Goal: Information Seeking & Learning: Learn about a topic

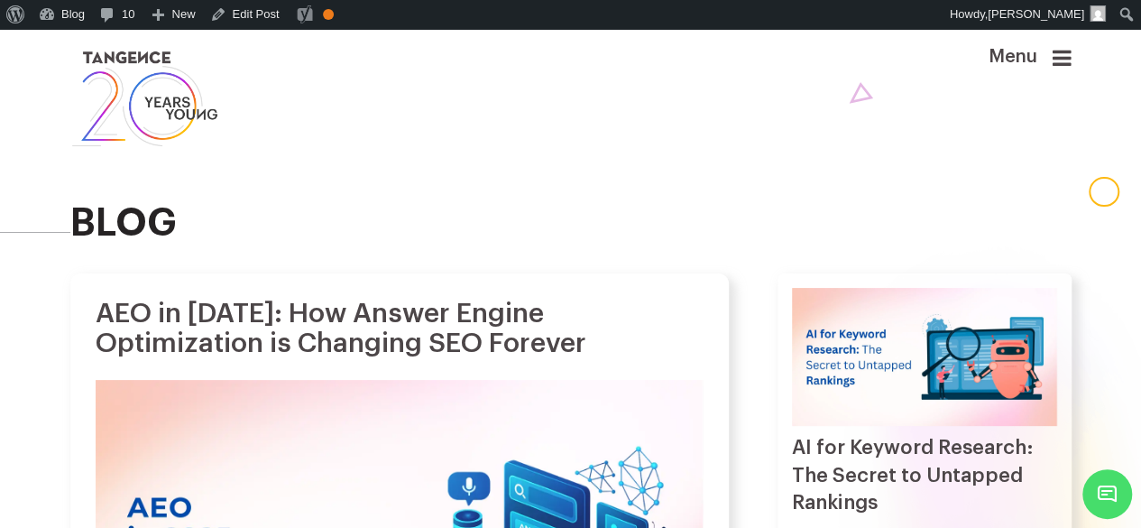
click at [1065, 60] on icon at bounding box center [1062, 58] width 19 height 22
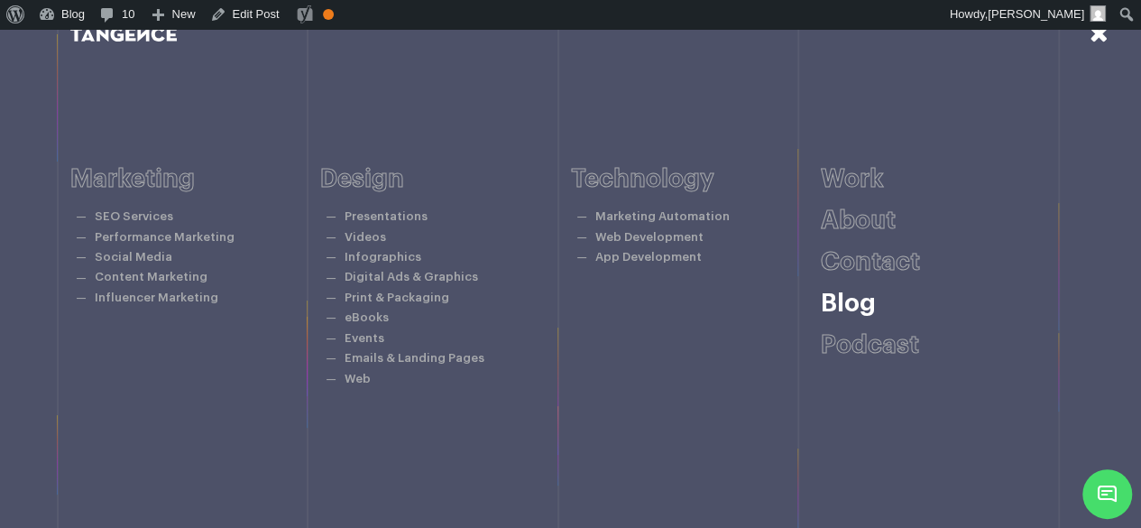
click at [847, 300] on link "Blog" at bounding box center [848, 303] width 55 height 25
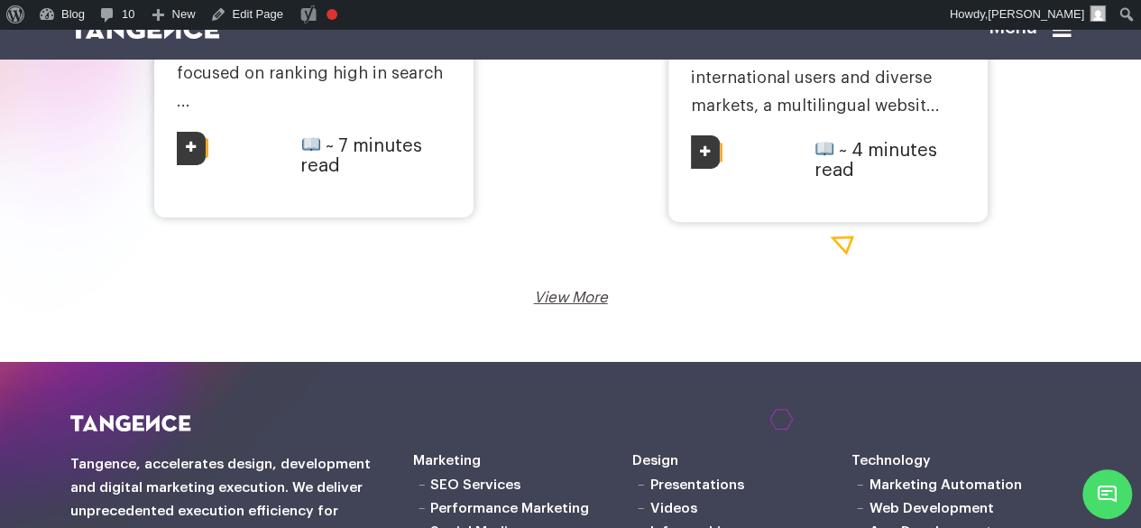
scroll to position [3027, 0]
click at [561, 304] on link "View More" at bounding box center [571, 296] width 74 height 15
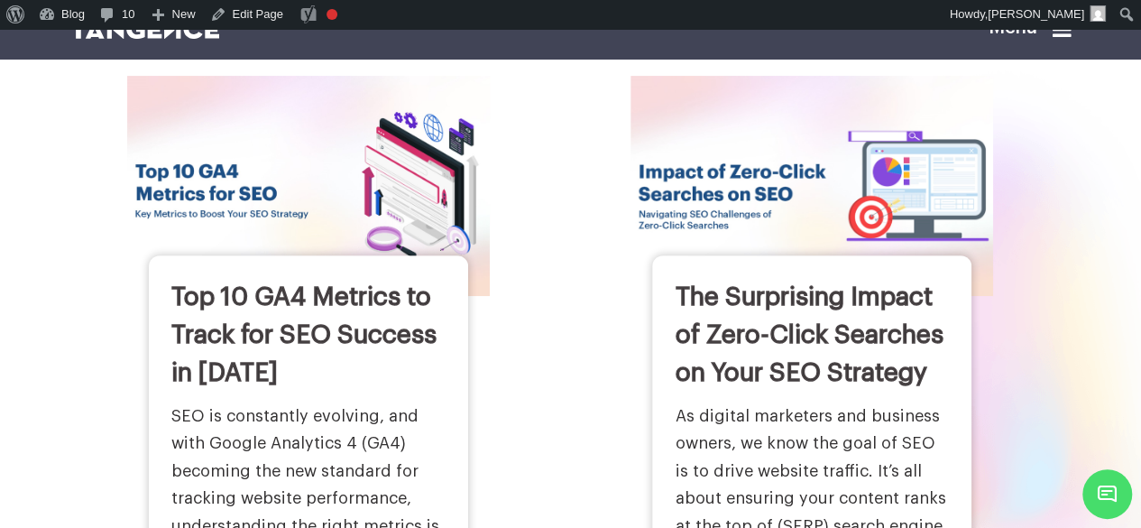
scroll to position [177, 0]
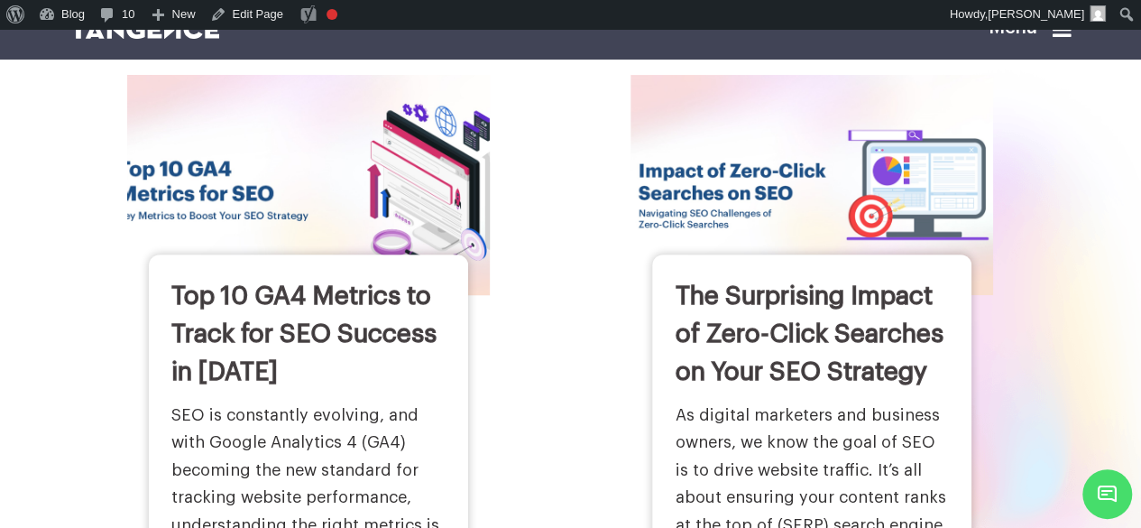
click at [405, 230] on img at bounding box center [308, 185] width 399 height 242
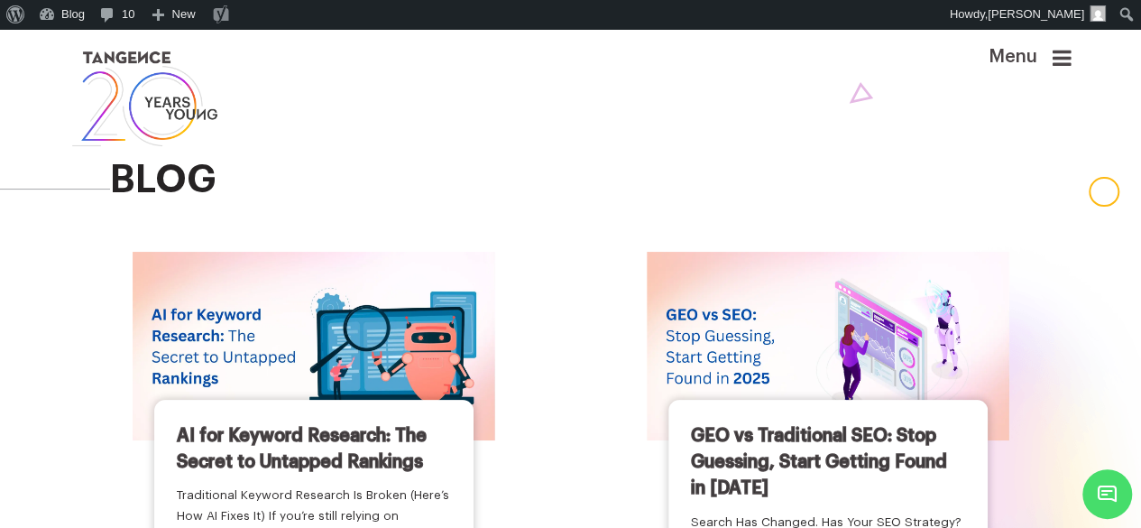
click at [1066, 60] on icon at bounding box center [1062, 58] width 19 height 22
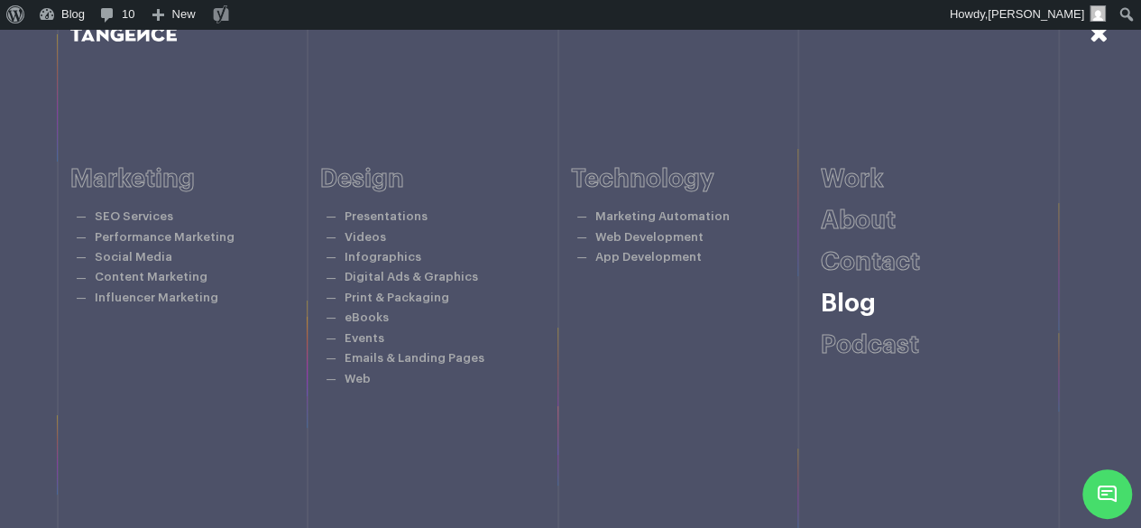
click at [833, 307] on link "Blog" at bounding box center [848, 303] width 55 height 25
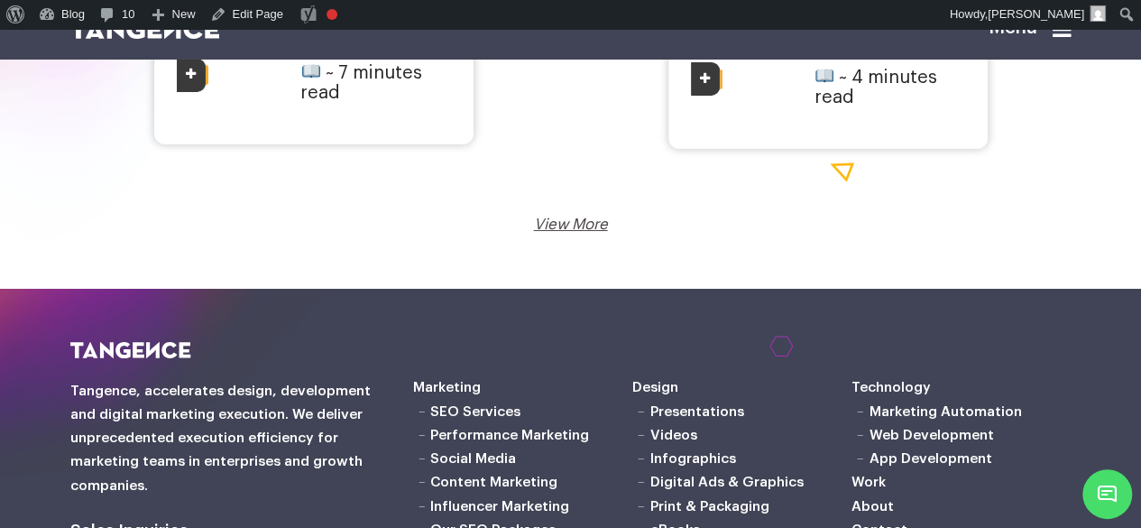
scroll to position [3115, 0]
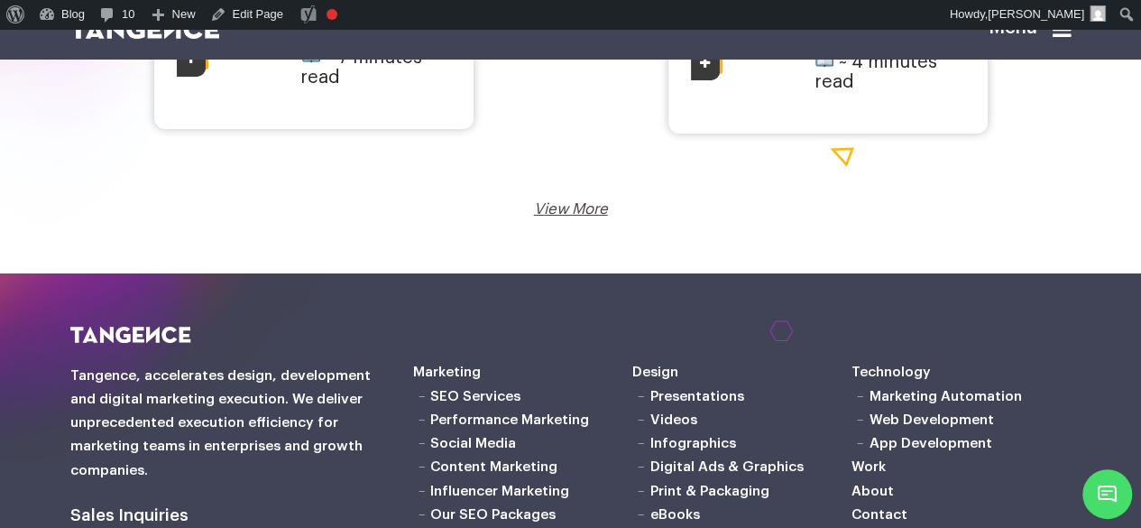
click at [568, 217] on link "View More" at bounding box center [571, 208] width 74 height 15
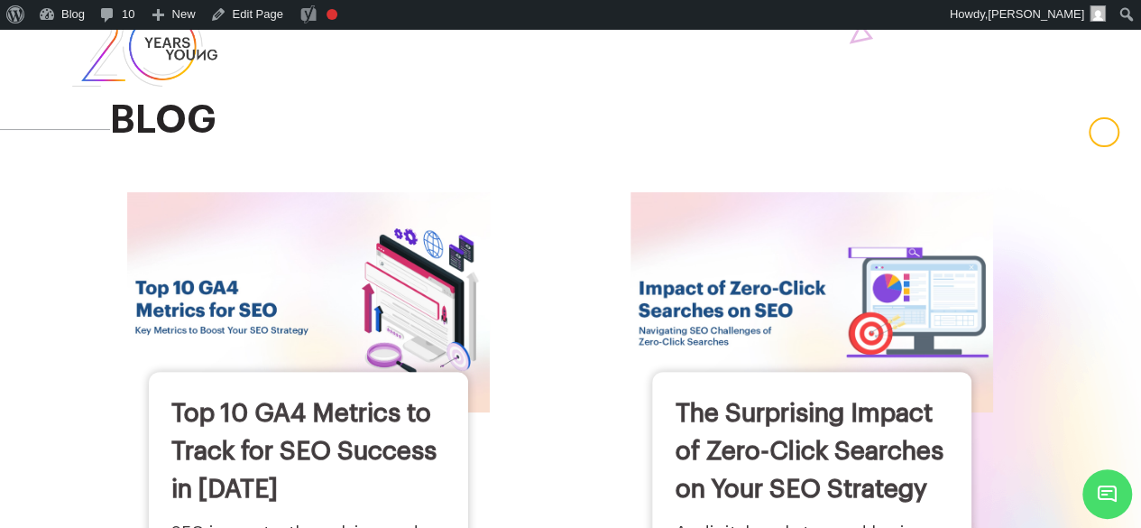
scroll to position [64, 0]
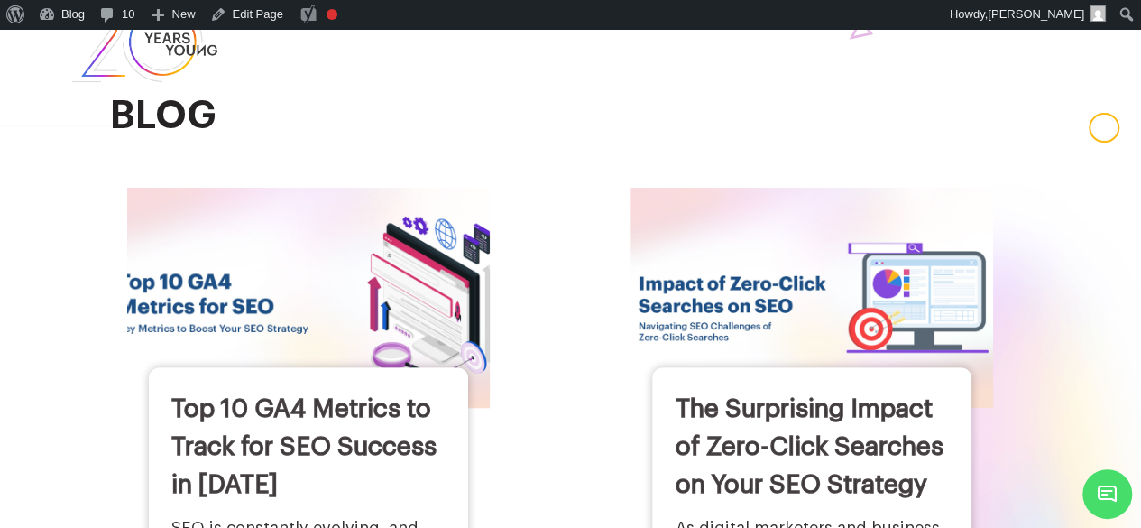
click at [379, 328] on img at bounding box center [308, 298] width 399 height 242
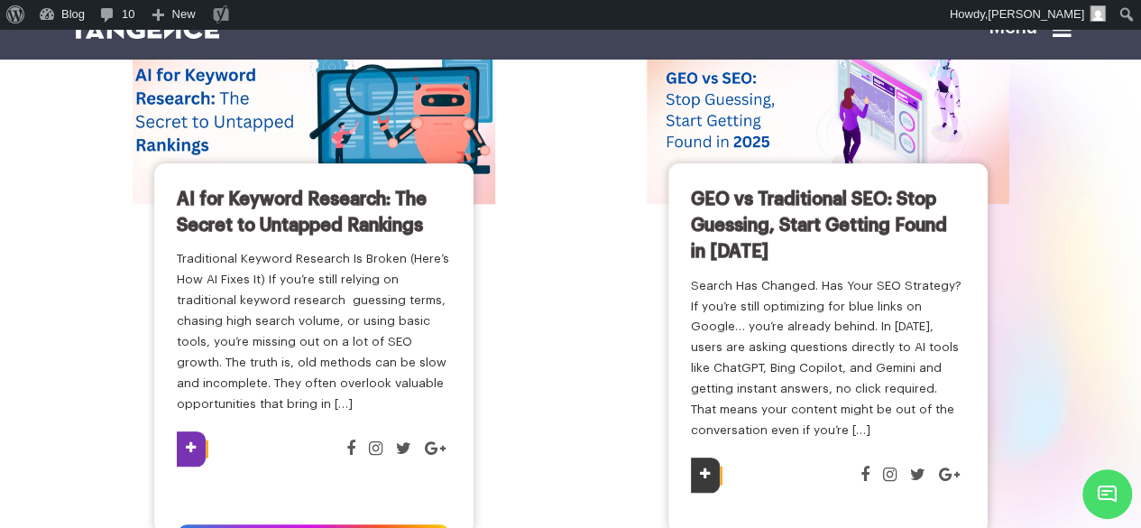
scroll to position [371, 0]
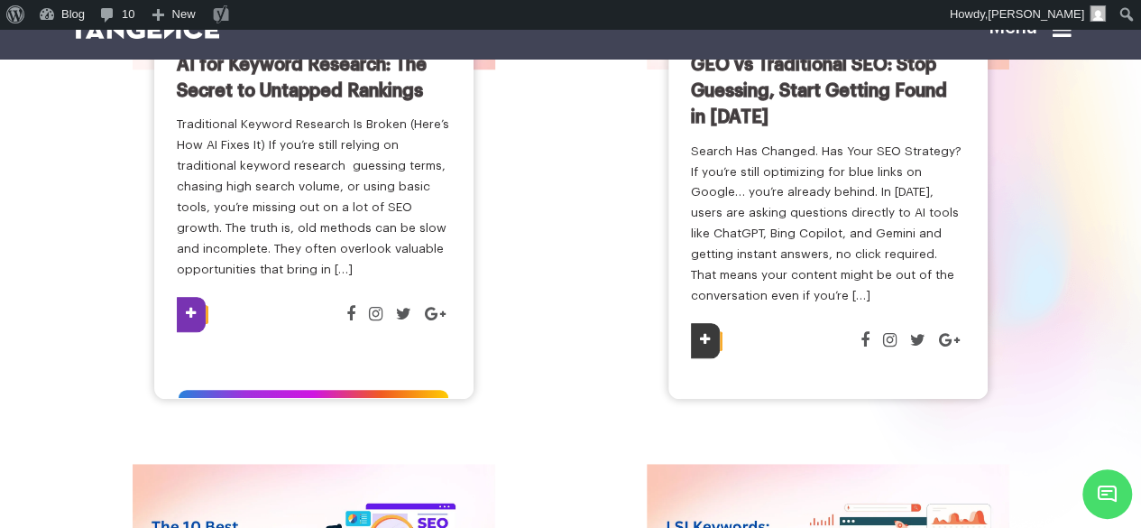
click at [193, 332] on link at bounding box center [191, 314] width 29 height 35
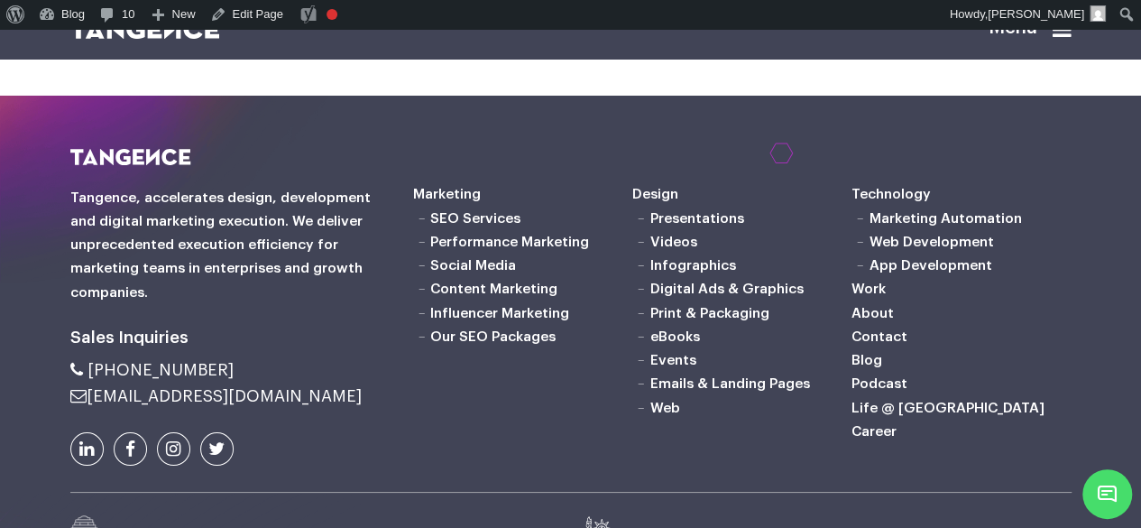
scroll to position [3291, 0]
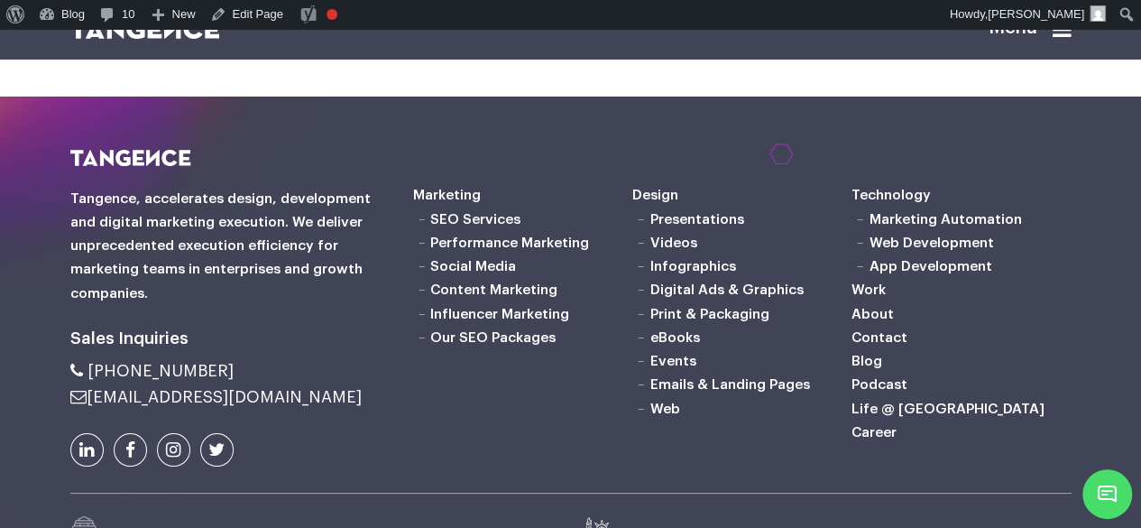
click at [577, 40] on link "View More" at bounding box center [571, 31] width 74 height 15
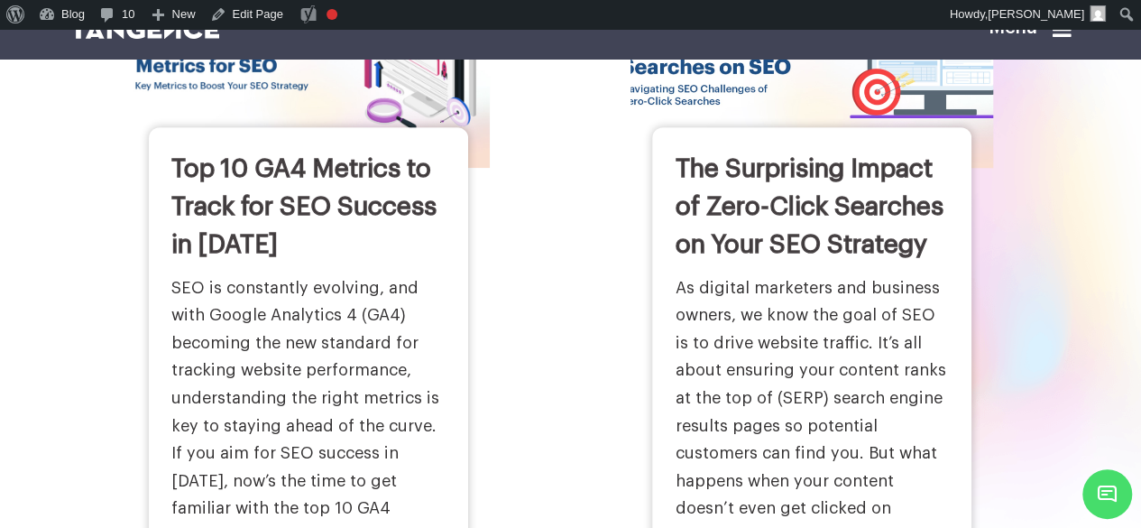
scroll to position [305, 0]
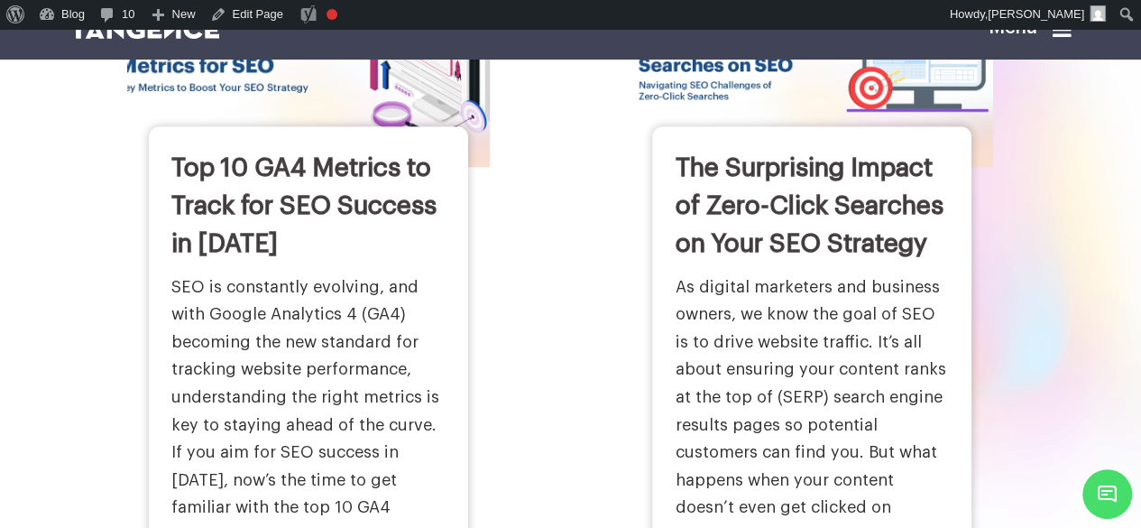
click at [300, 191] on link "Top 10 GA4 Metrics to Track for SEO Success in [DATE]" at bounding box center [303, 205] width 265 height 101
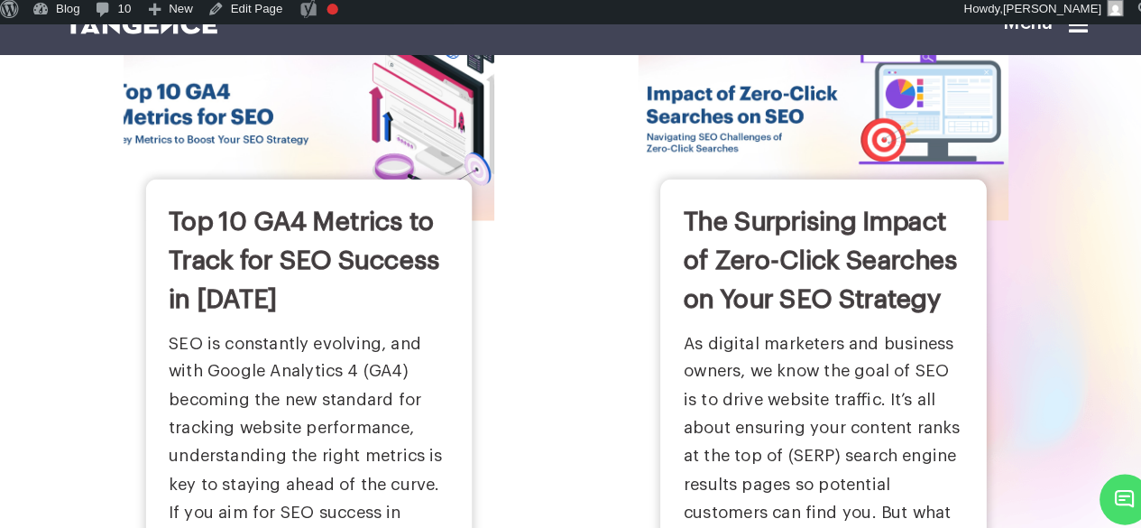
scroll to position [0, 0]
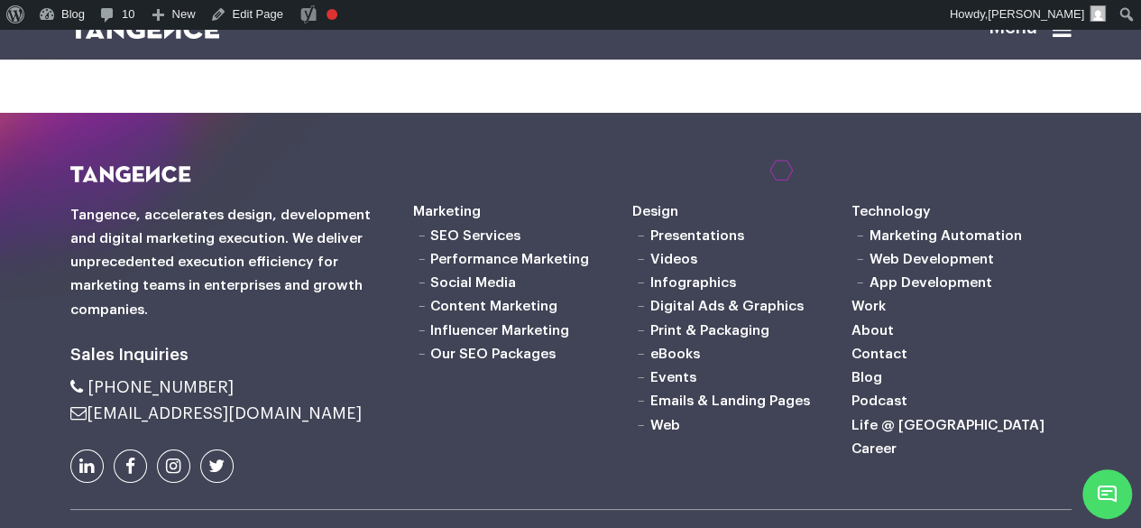
scroll to position [3678, 0]
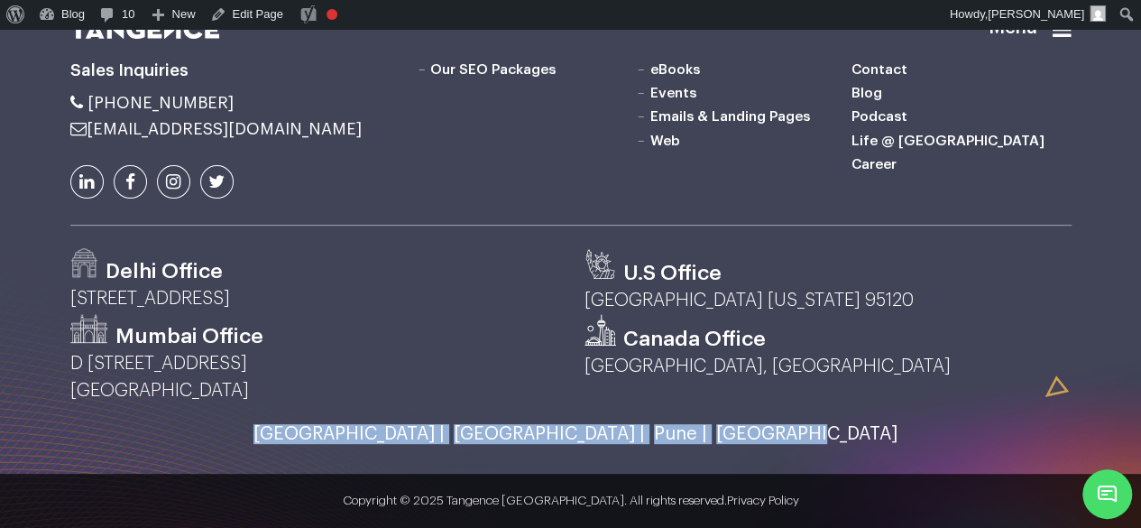
drag, startPoint x: 383, startPoint y: 429, endPoint x: 814, endPoint y: 429, distance: 431.3
click at [814, 429] on div "[GEOGRAPHIC_DATA] | [GEOGRAPHIC_DATA] | [GEOGRAPHIC_DATA] | [GEOGRAPHIC_DATA]" at bounding box center [570, 434] width 1001 height 20
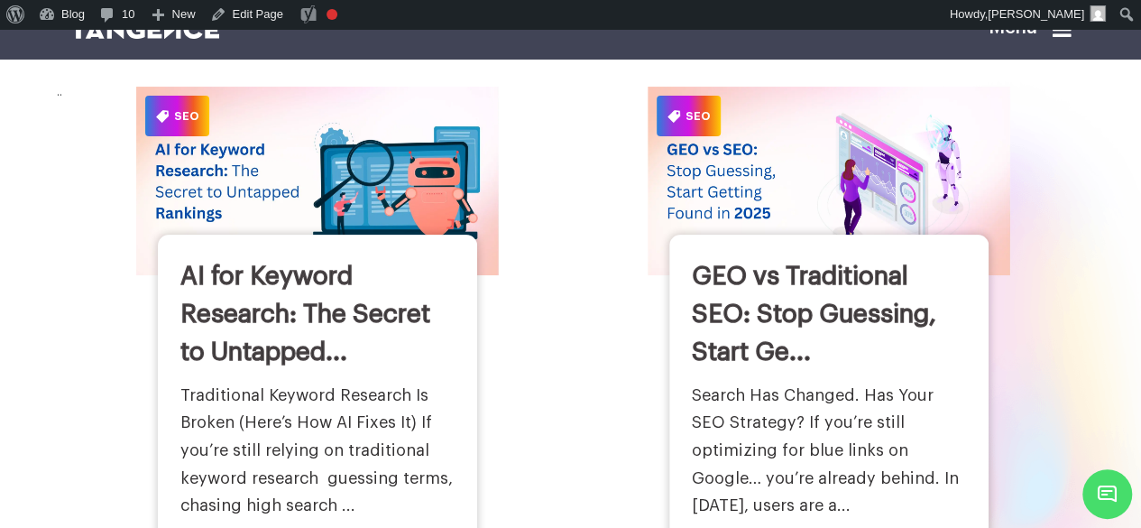
scroll to position [0, 0]
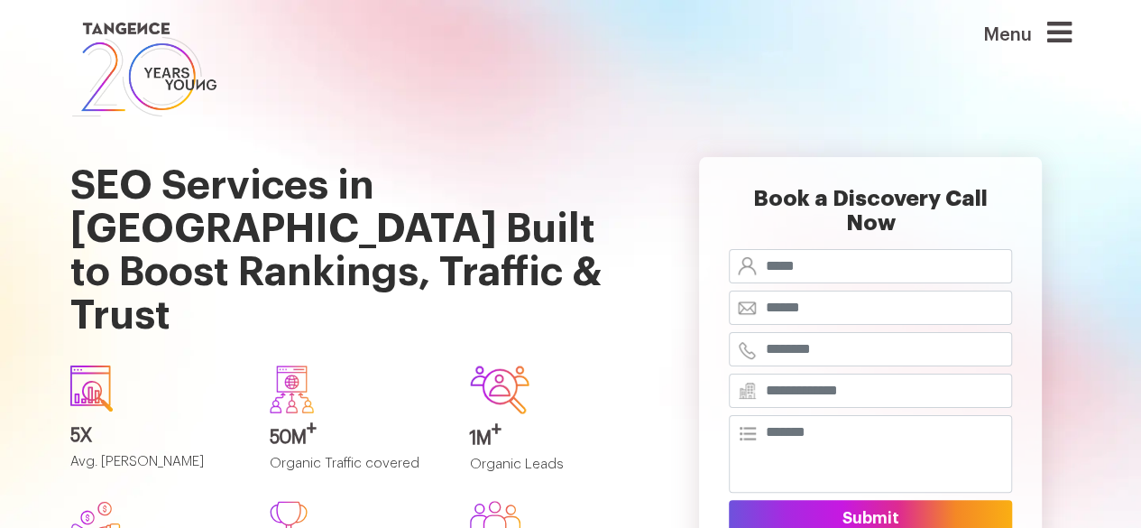
click at [147, 100] on img at bounding box center [144, 69] width 148 height 103
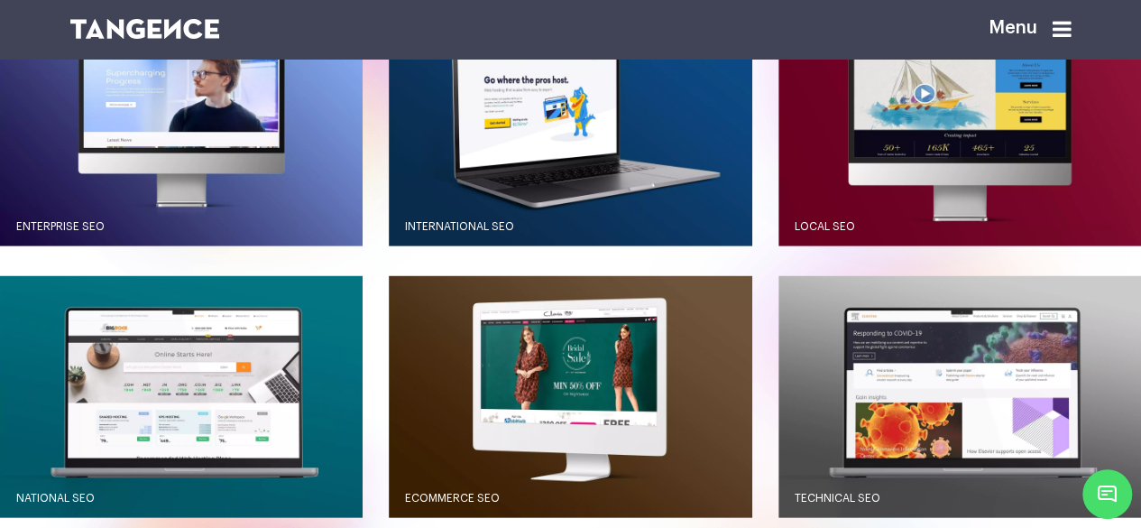
scroll to position [1693, 0]
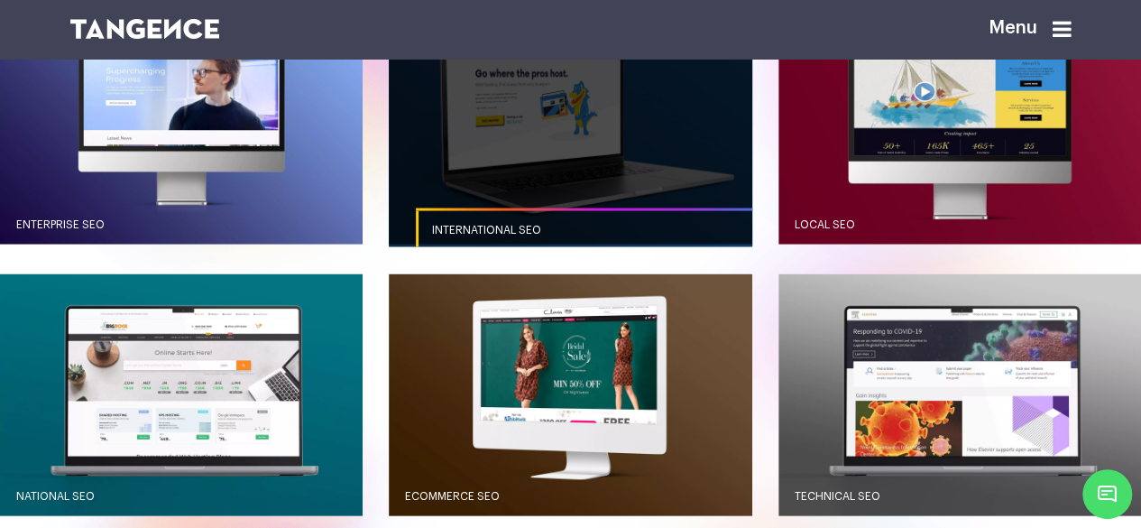
click at [501, 252] on link "International SEO" at bounding box center [597, 230] width 363 height 44
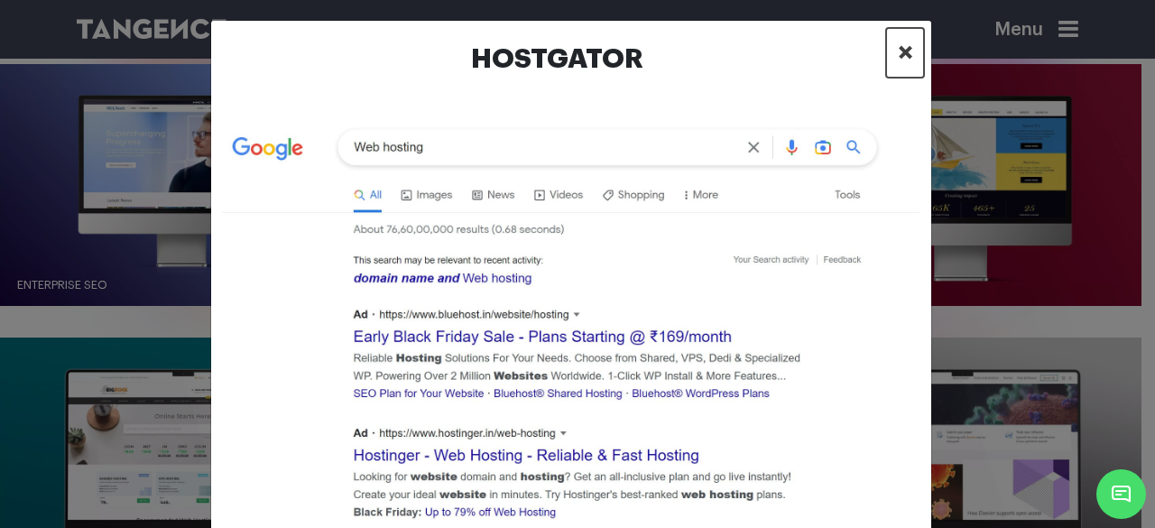
click at [898, 47] on span "×" at bounding box center [905, 52] width 15 height 27
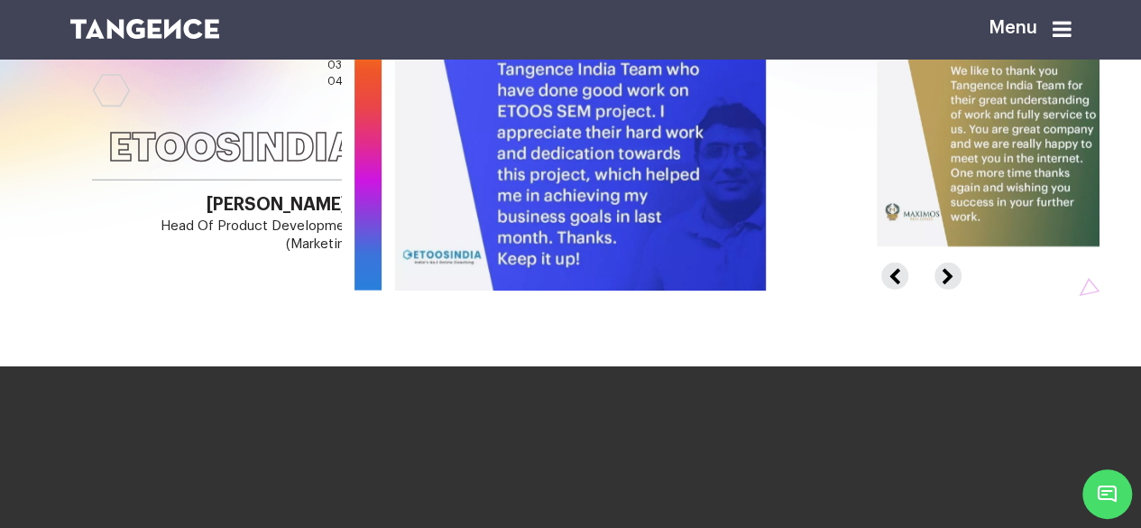
scroll to position [2293, 0]
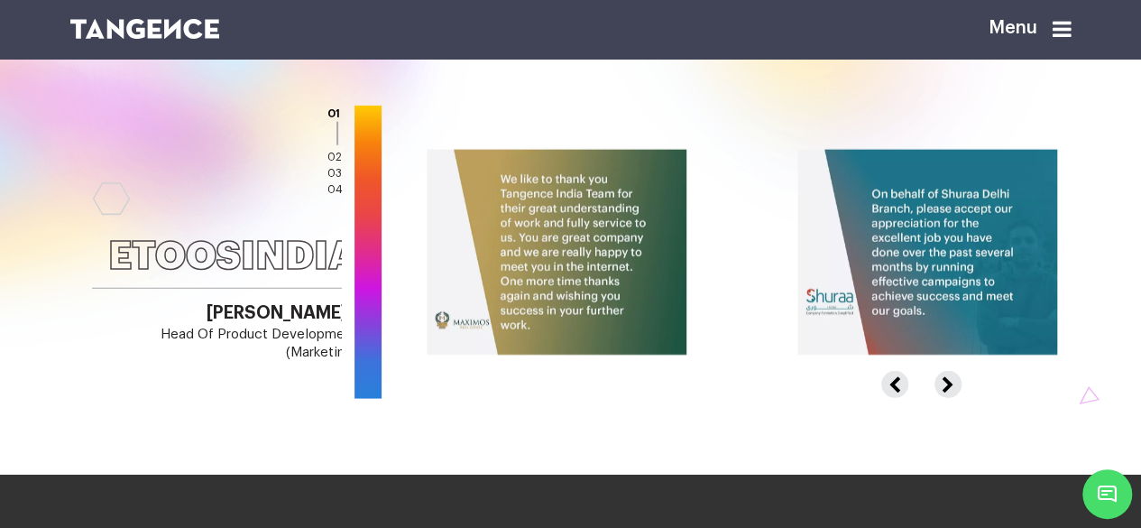
drag, startPoint x: 901, startPoint y: 290, endPoint x: 392, endPoint y: 309, distance: 509.3
click at [427, 309] on img at bounding box center [557, 253] width 260 height 206
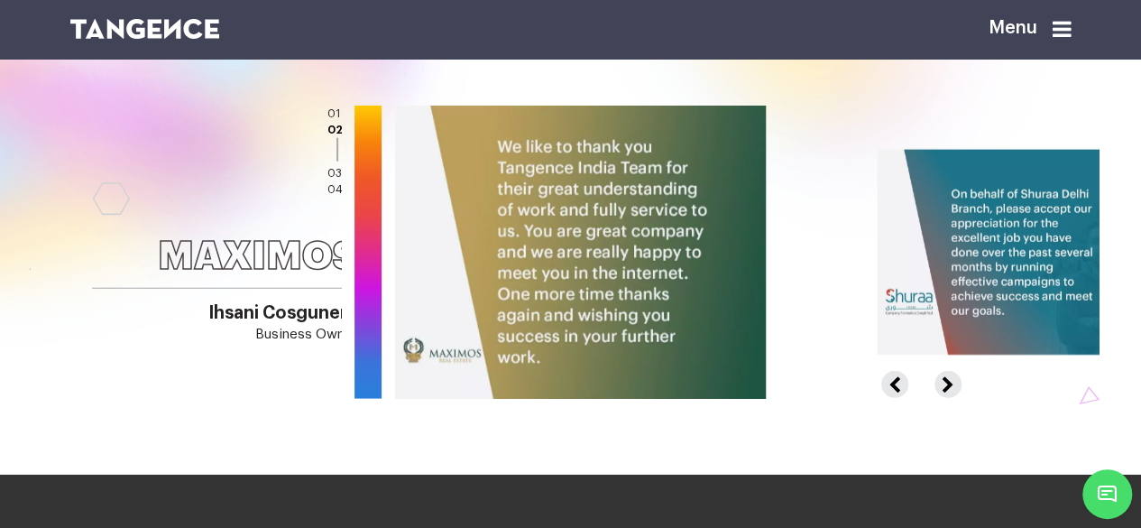
click at [958, 383] on button "Next" at bounding box center [946, 377] width 23 height 12
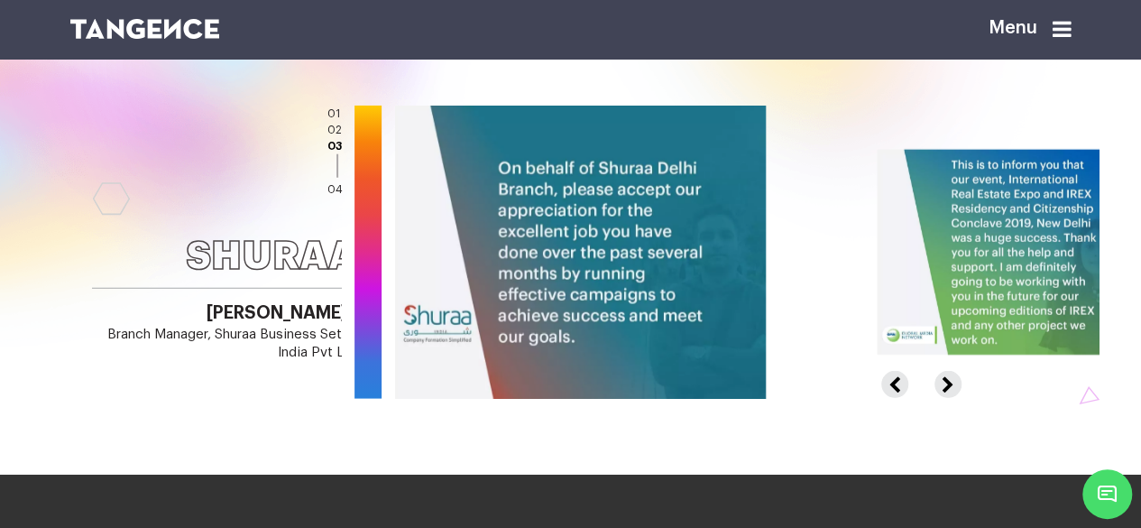
click at [958, 383] on button "Next" at bounding box center [946, 377] width 23 height 12
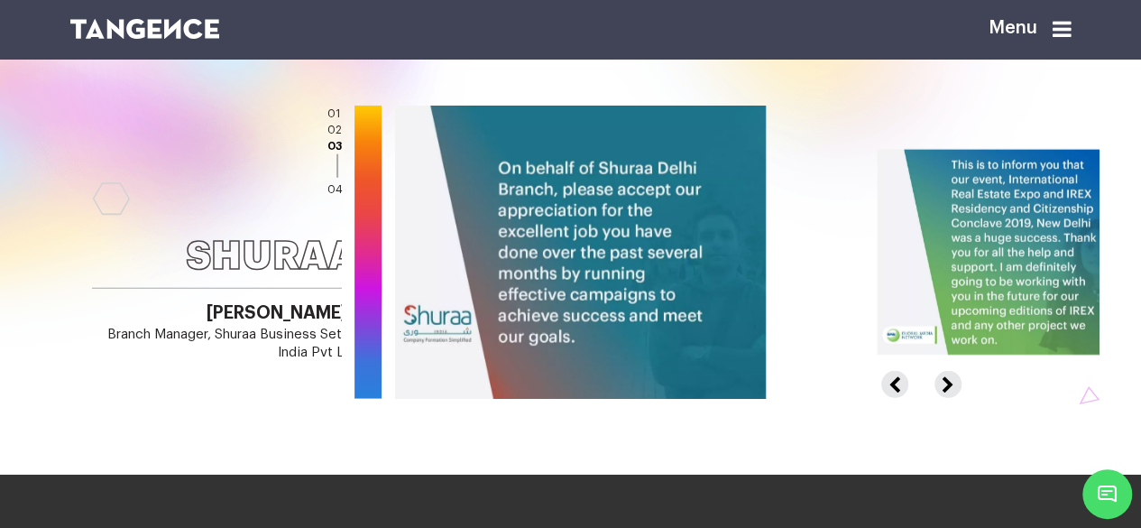
click at [958, 383] on button "Next" at bounding box center [946, 377] width 23 height 12
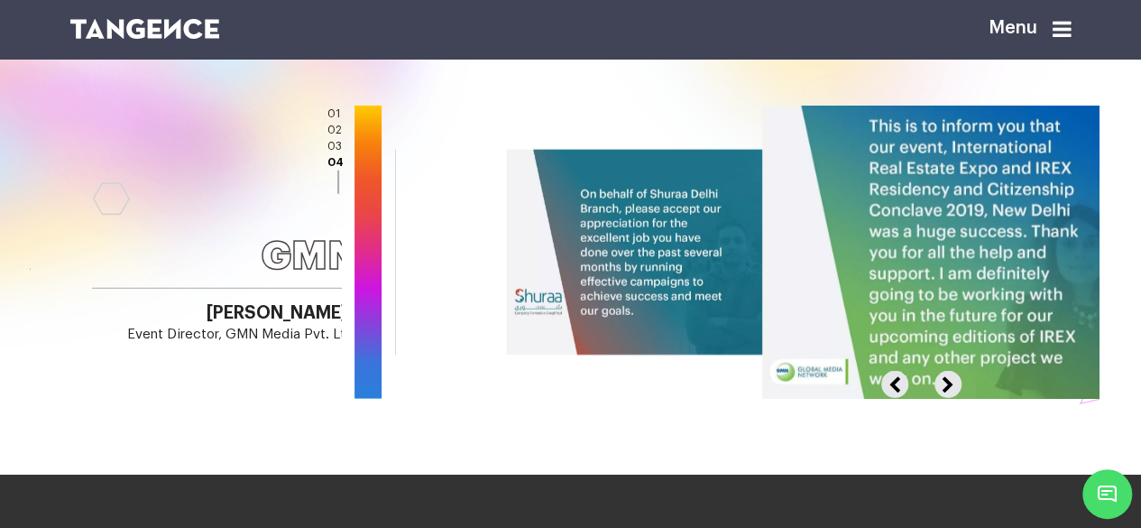
click at [958, 383] on button "Next" at bounding box center [946, 377] width 23 height 12
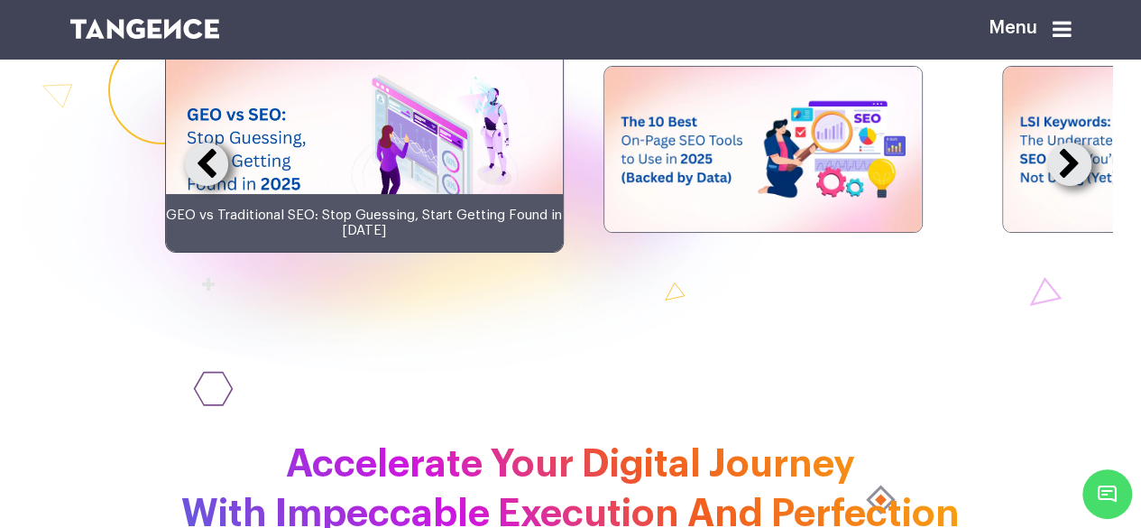
scroll to position [3565, 0]
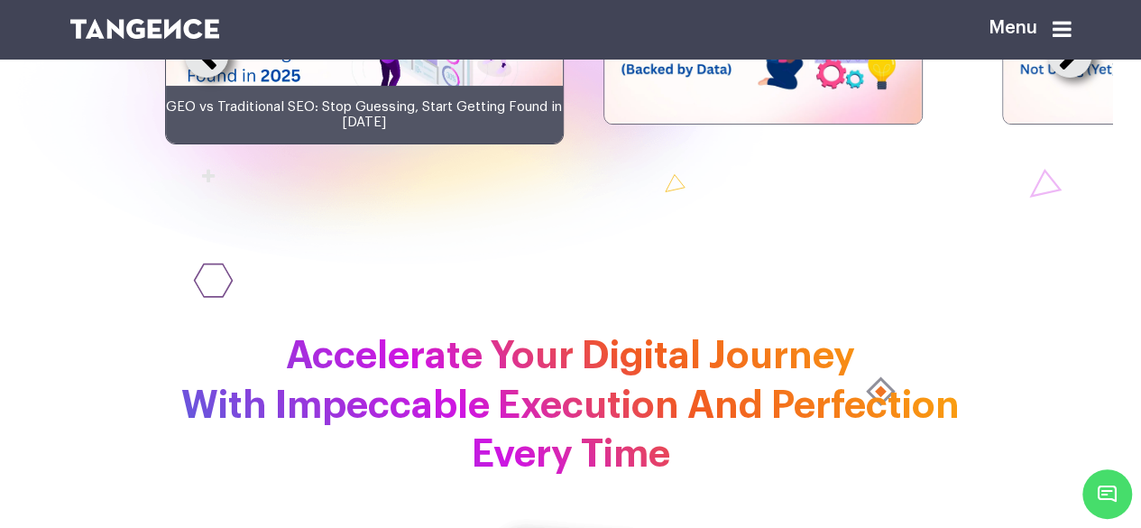
click at [1092, 78] on button at bounding box center [1069, 55] width 43 height 43
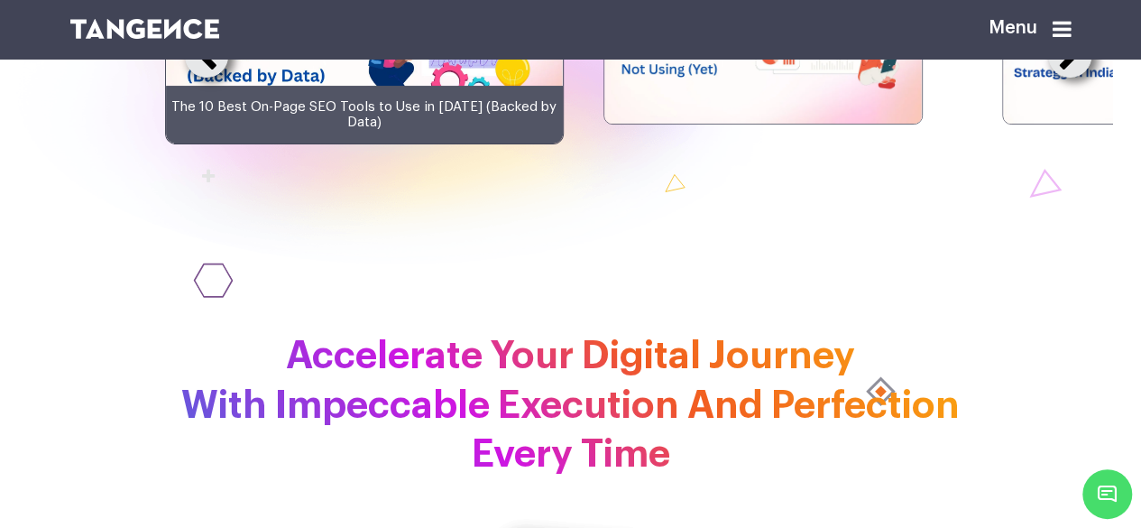
click at [1092, 78] on button at bounding box center [1069, 55] width 43 height 43
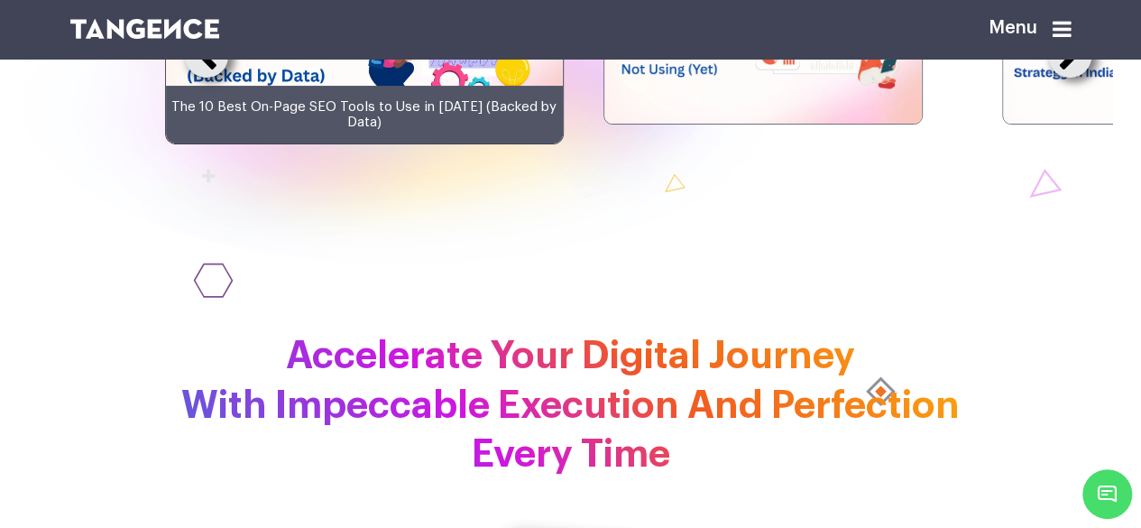
click at [1092, 78] on button at bounding box center [1069, 55] width 43 height 43
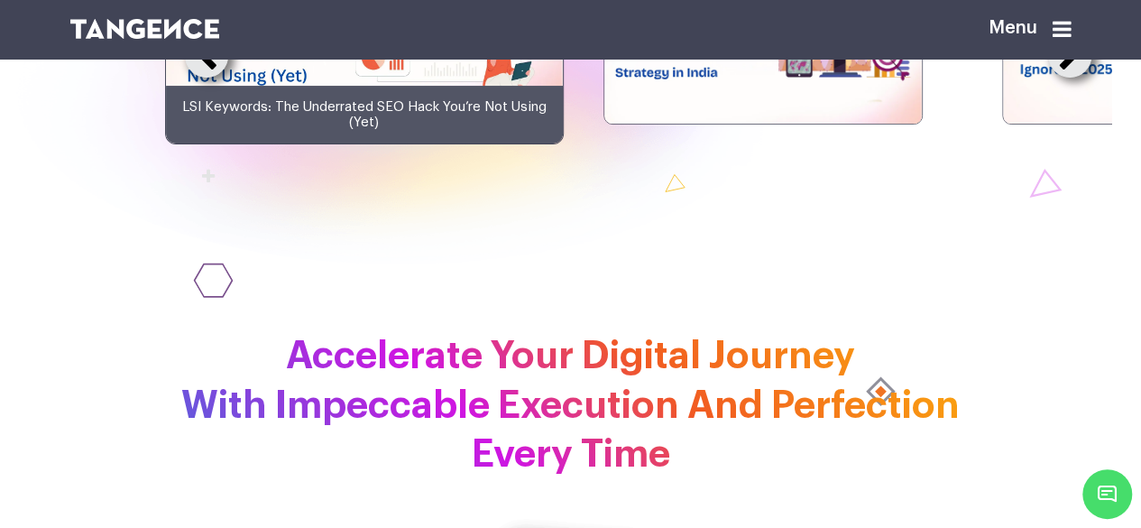
click at [1092, 78] on button at bounding box center [1069, 55] width 43 height 43
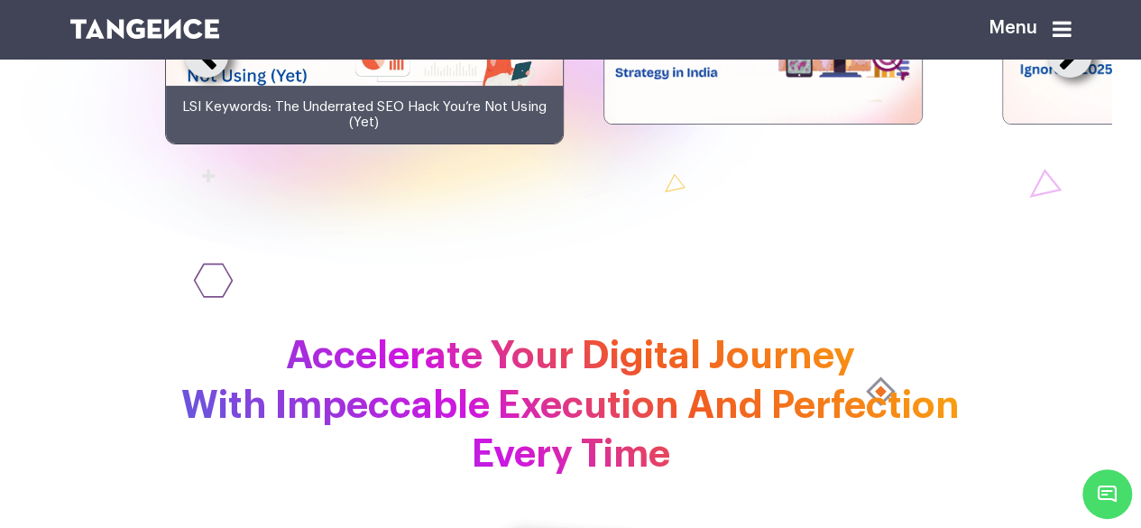
click at [1092, 78] on button at bounding box center [1069, 55] width 43 height 43
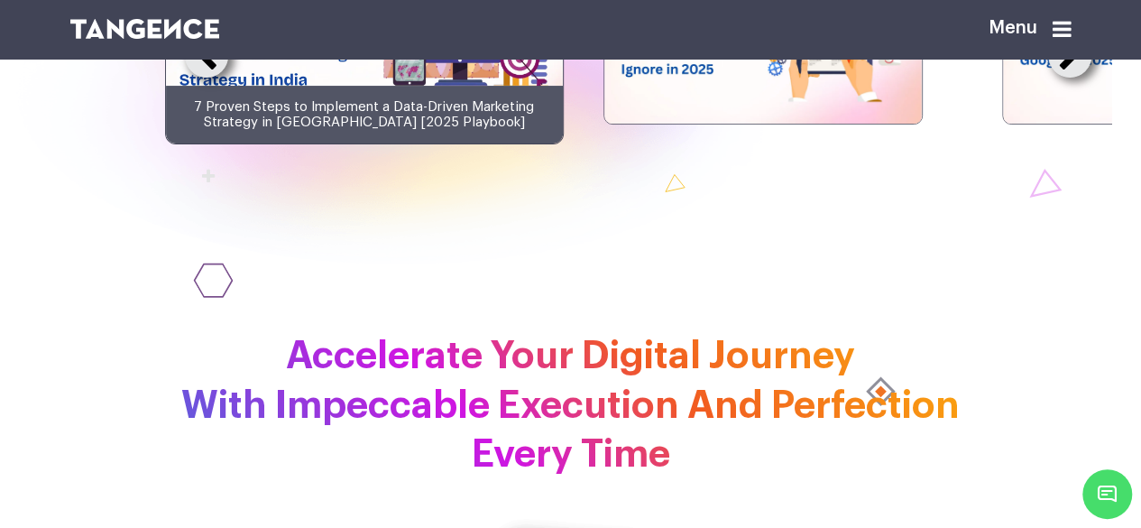
click at [1092, 78] on button at bounding box center [1069, 55] width 43 height 43
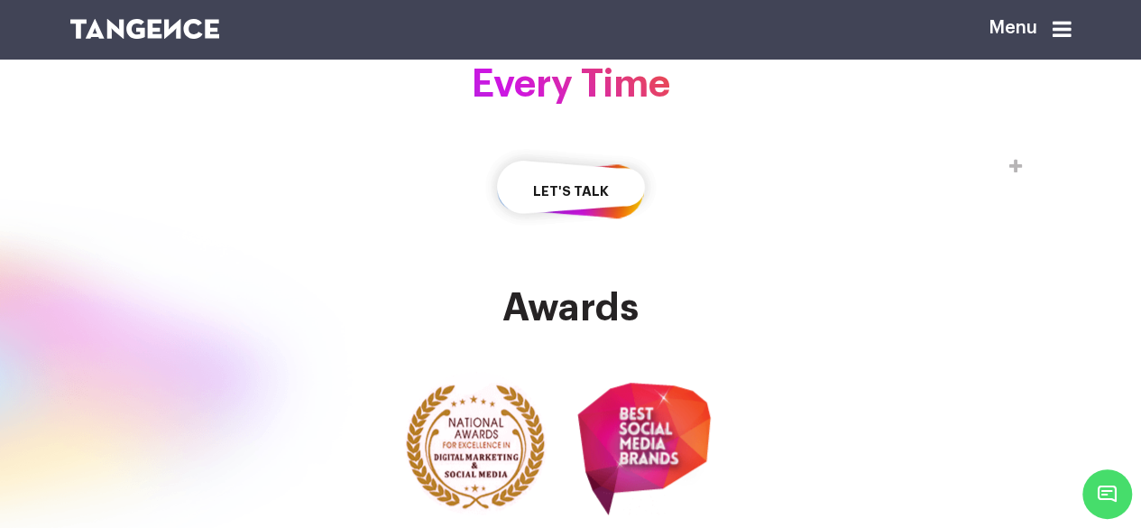
scroll to position [3947, 0]
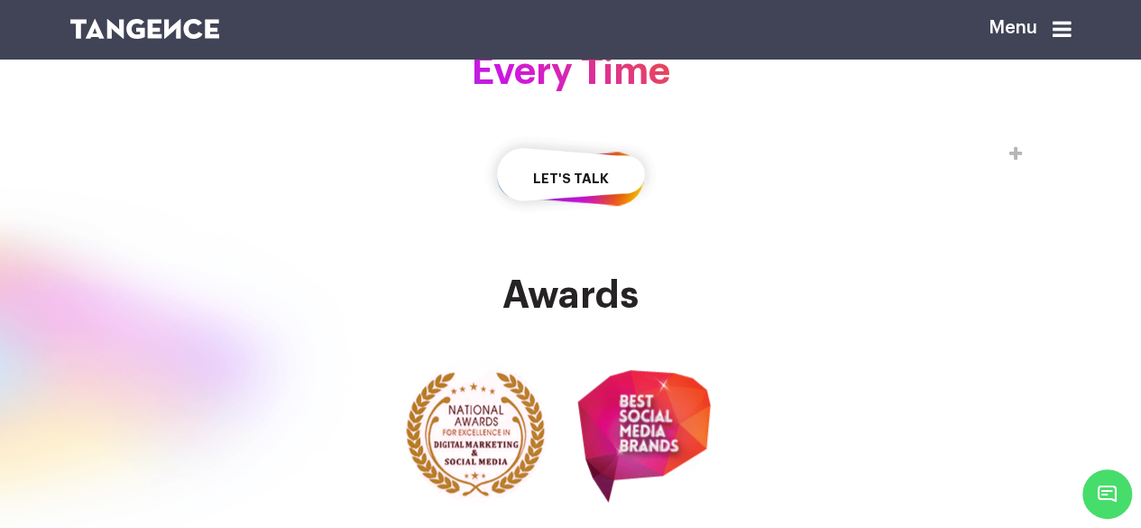
click at [1068, 30] on icon at bounding box center [1062, 29] width 19 height 22
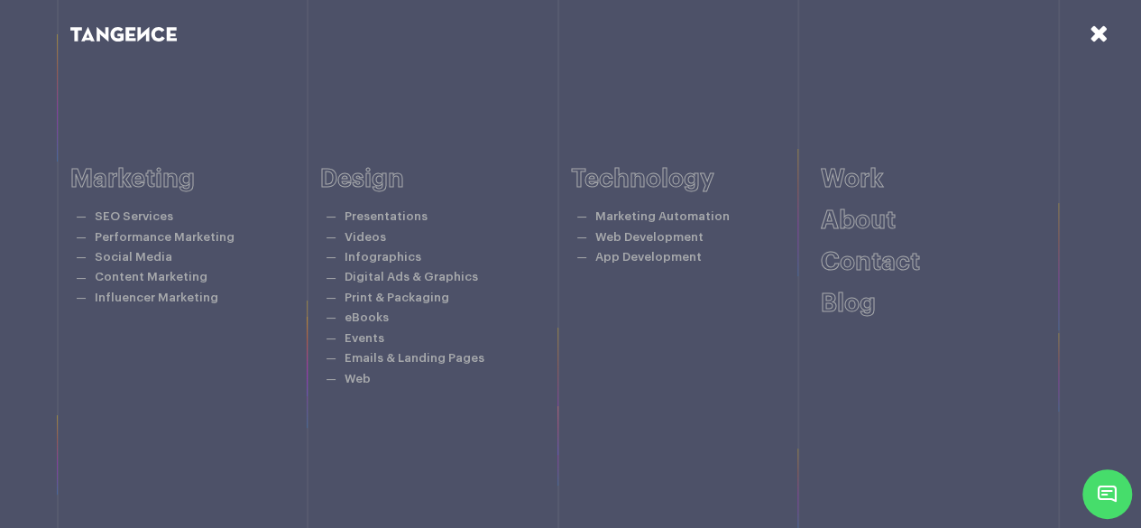
click at [1101, 45] on icon at bounding box center [1099, 33] width 19 height 23
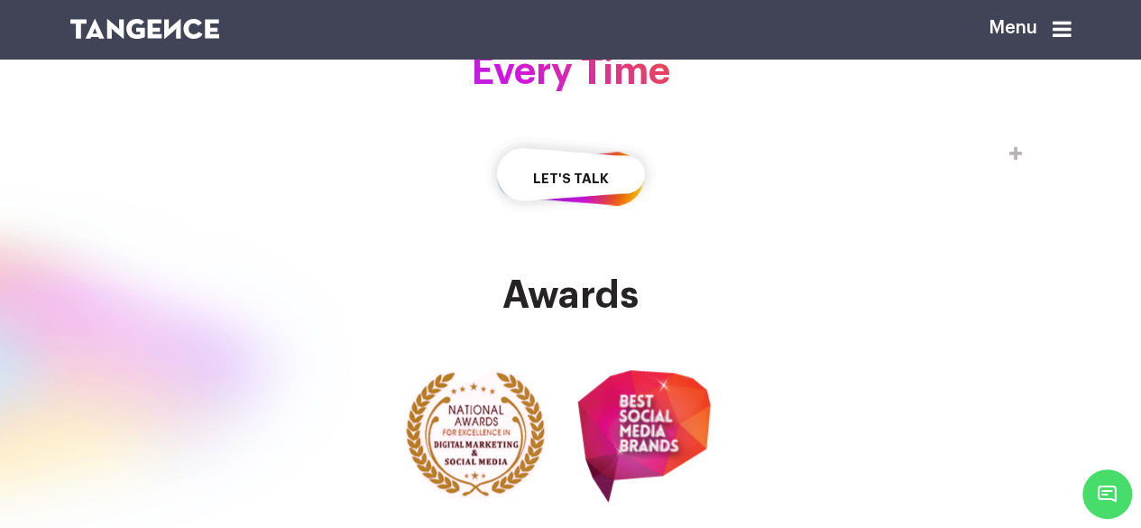
click at [1072, 32] on icon at bounding box center [1062, 29] width 19 height 22
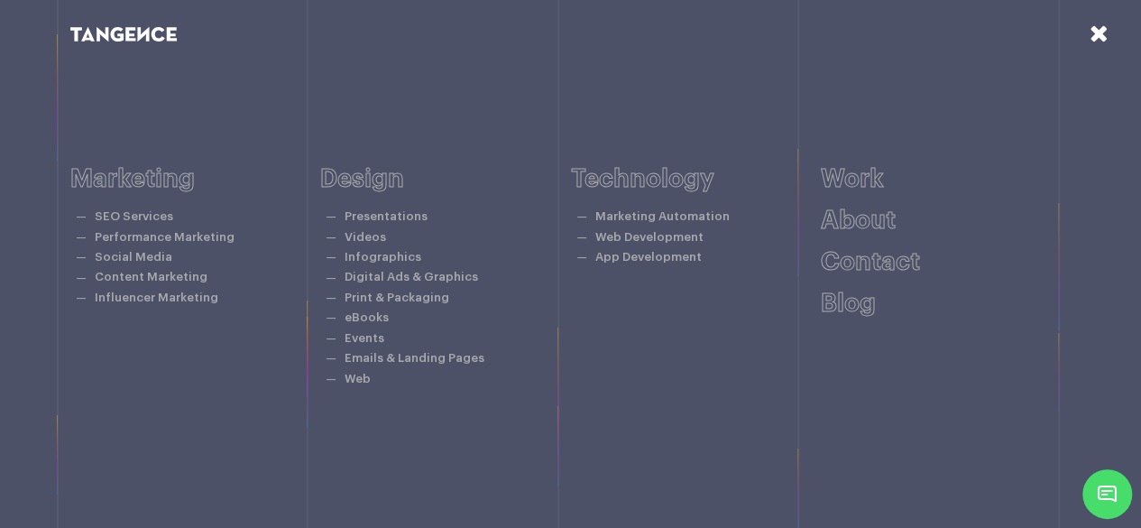
click at [1097, 32] on icon at bounding box center [1099, 33] width 19 height 23
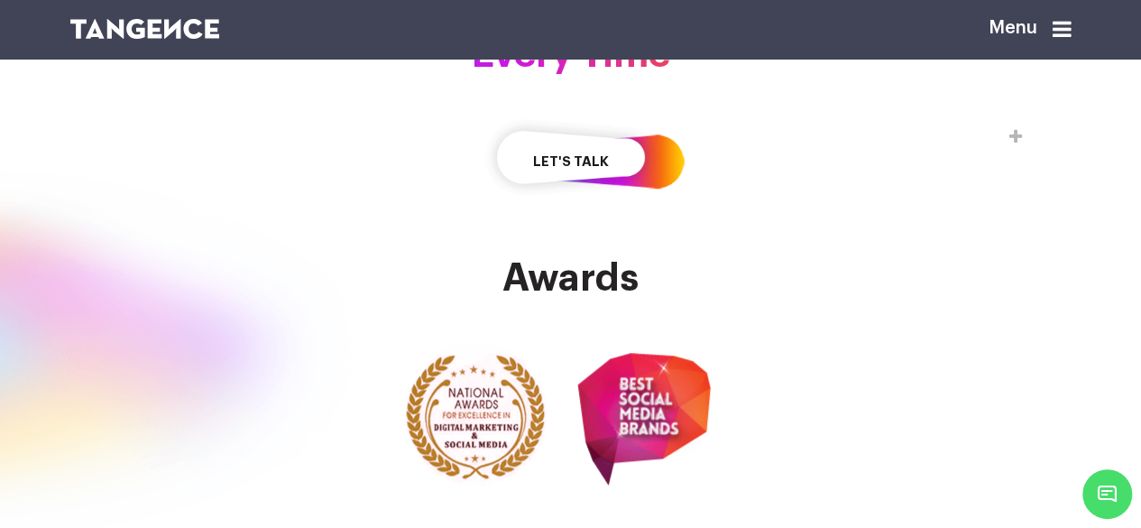
scroll to position [3966, 0]
